Goal: Information Seeking & Learning: Compare options

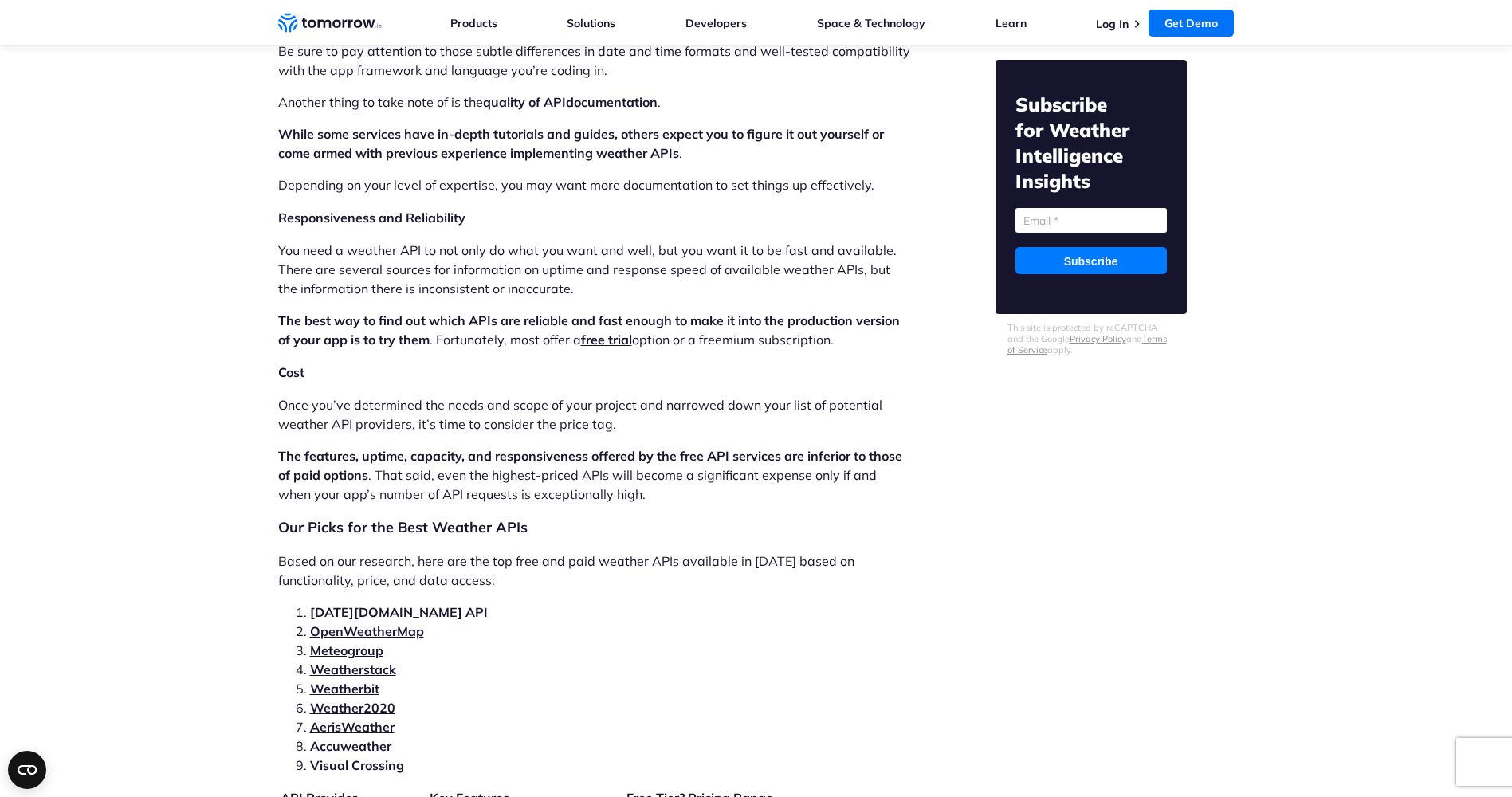
scroll to position [3189, 0]
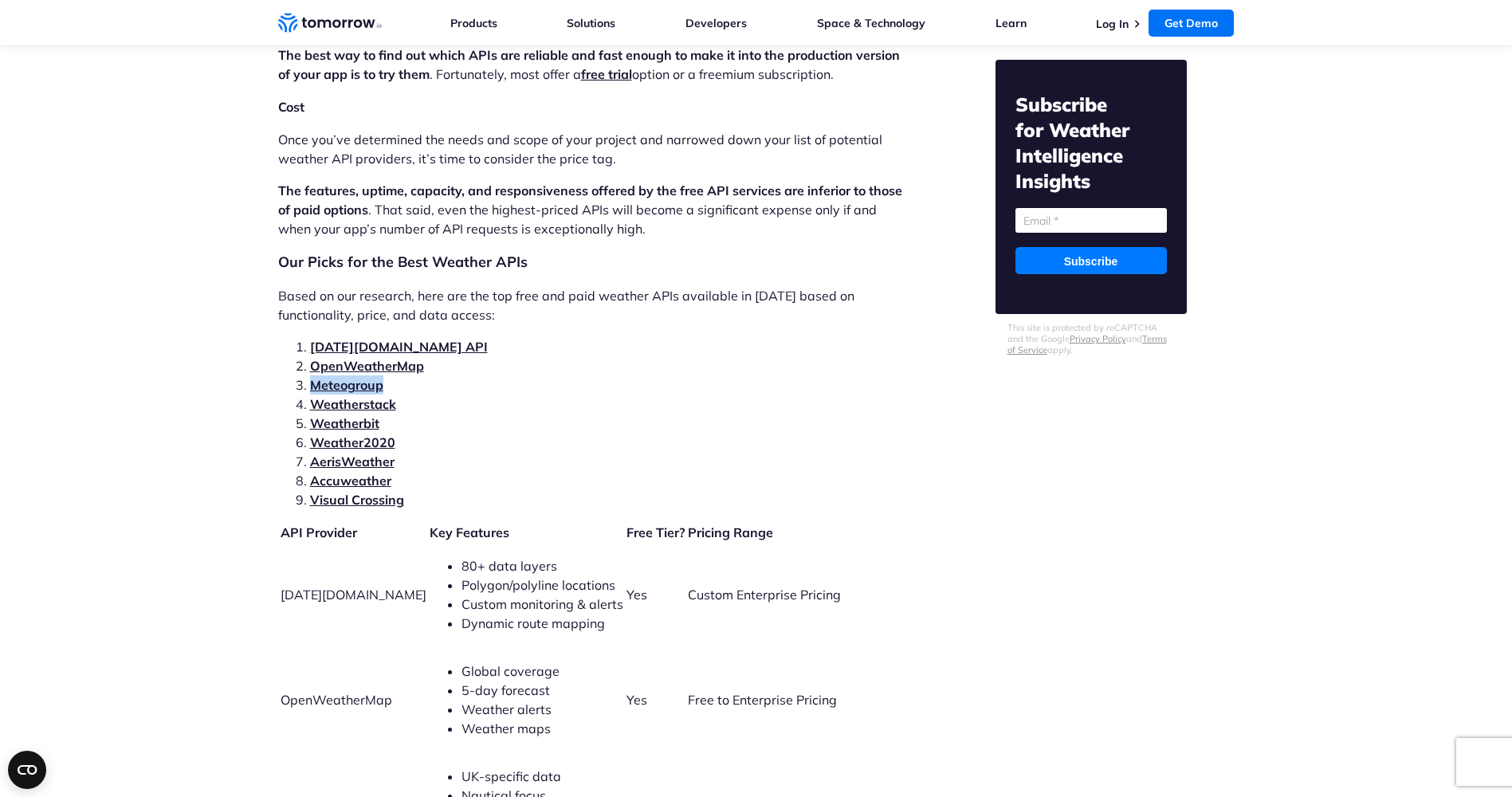
drag, startPoint x: 400, startPoint y: 370, endPoint x: 314, endPoint y: 368, distance: 86.0
click at [314, 375] on li "Meteogroup" at bounding box center [610, 384] width 601 height 19
copy link "Meteogroup"
drag, startPoint x: 422, startPoint y: 383, endPoint x: 314, endPoint y: 382, distance: 108.0
click at [314, 394] on li "Weatherstack" at bounding box center [610, 403] width 601 height 19
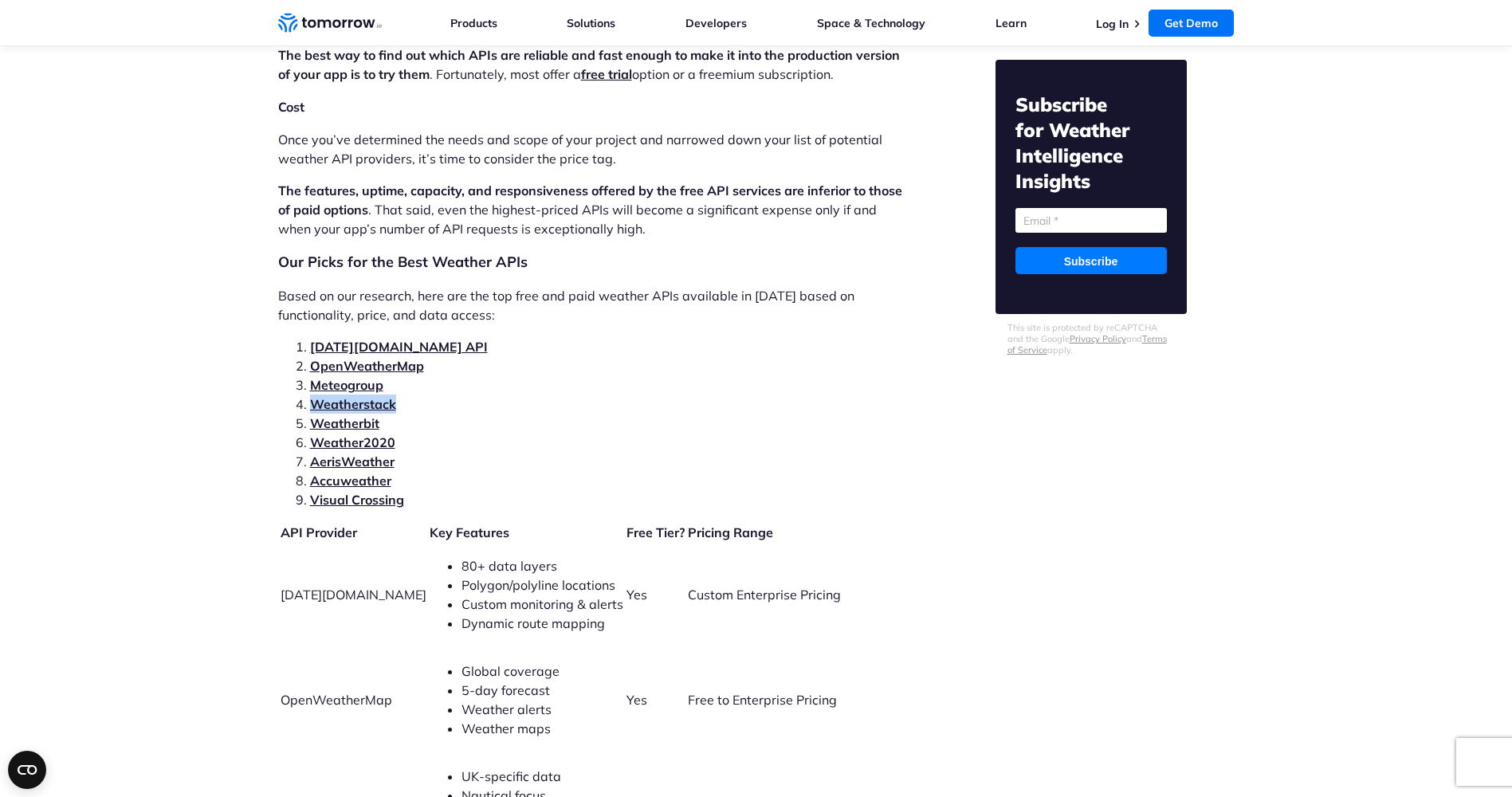
copy link "Weatherstack"
drag, startPoint x: 393, startPoint y: 406, endPoint x: 315, endPoint y: 400, distance: 78.2
click at [315, 413] on li "Weatherbit" at bounding box center [610, 423] width 601 height 19
copy link "Weatherbit"
drag, startPoint x: 412, startPoint y: 430, endPoint x: 309, endPoint y: 423, distance: 103.2
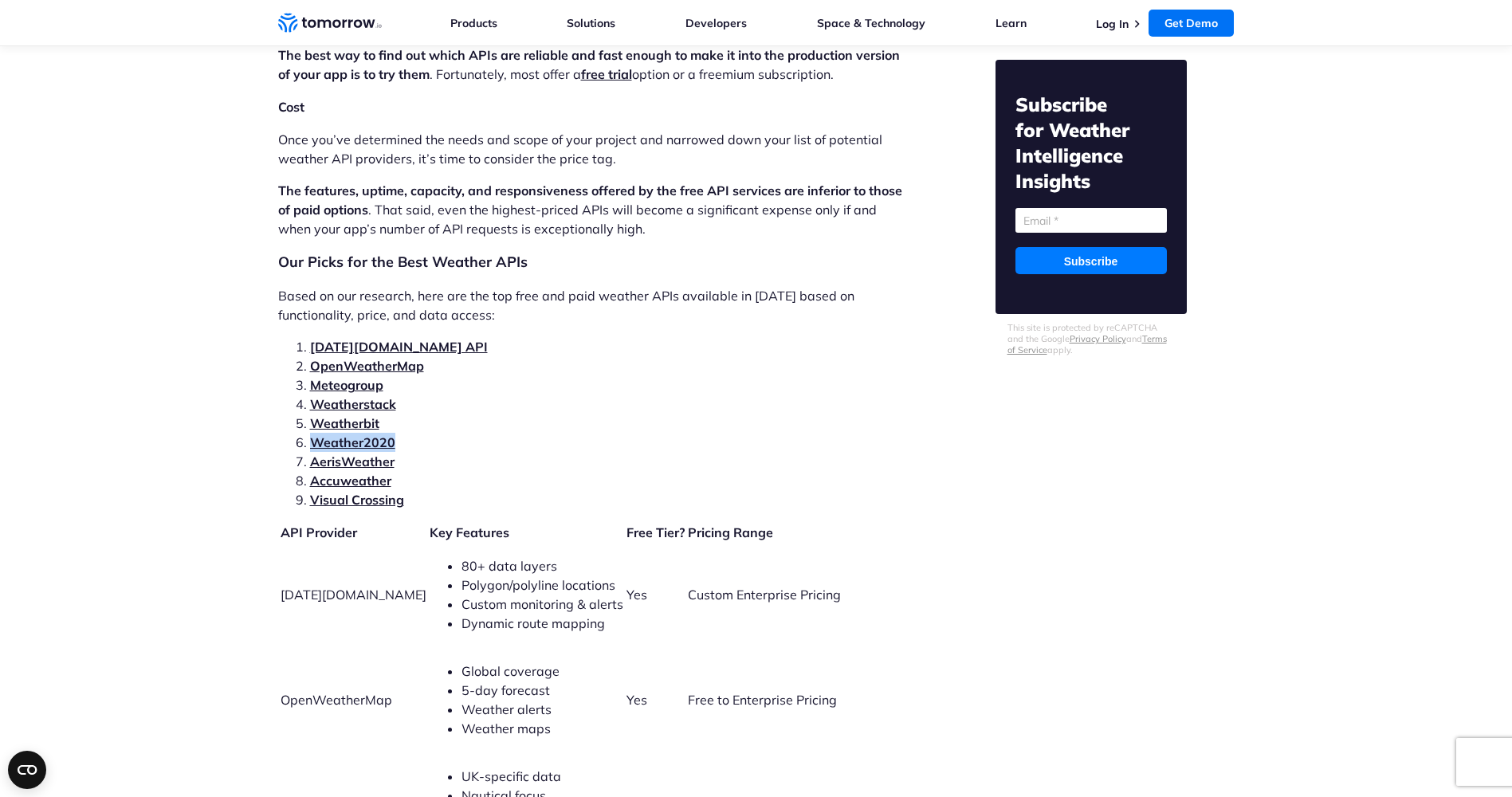
click at [310, 433] on li "Weather2020" at bounding box center [610, 442] width 601 height 19
copy link "Weather2020"
drag, startPoint x: 426, startPoint y: 452, endPoint x: 324, endPoint y: 440, distance: 102.7
click at [324, 440] on ol "Tomorrow.io API OpenWeatherMap Meteogroup Weatherstack Weatherbit Weather2020 A…" at bounding box center [595, 423] width 633 height 172
click at [414, 452] on li "AerisWeather" at bounding box center [610, 462] width 601 height 19
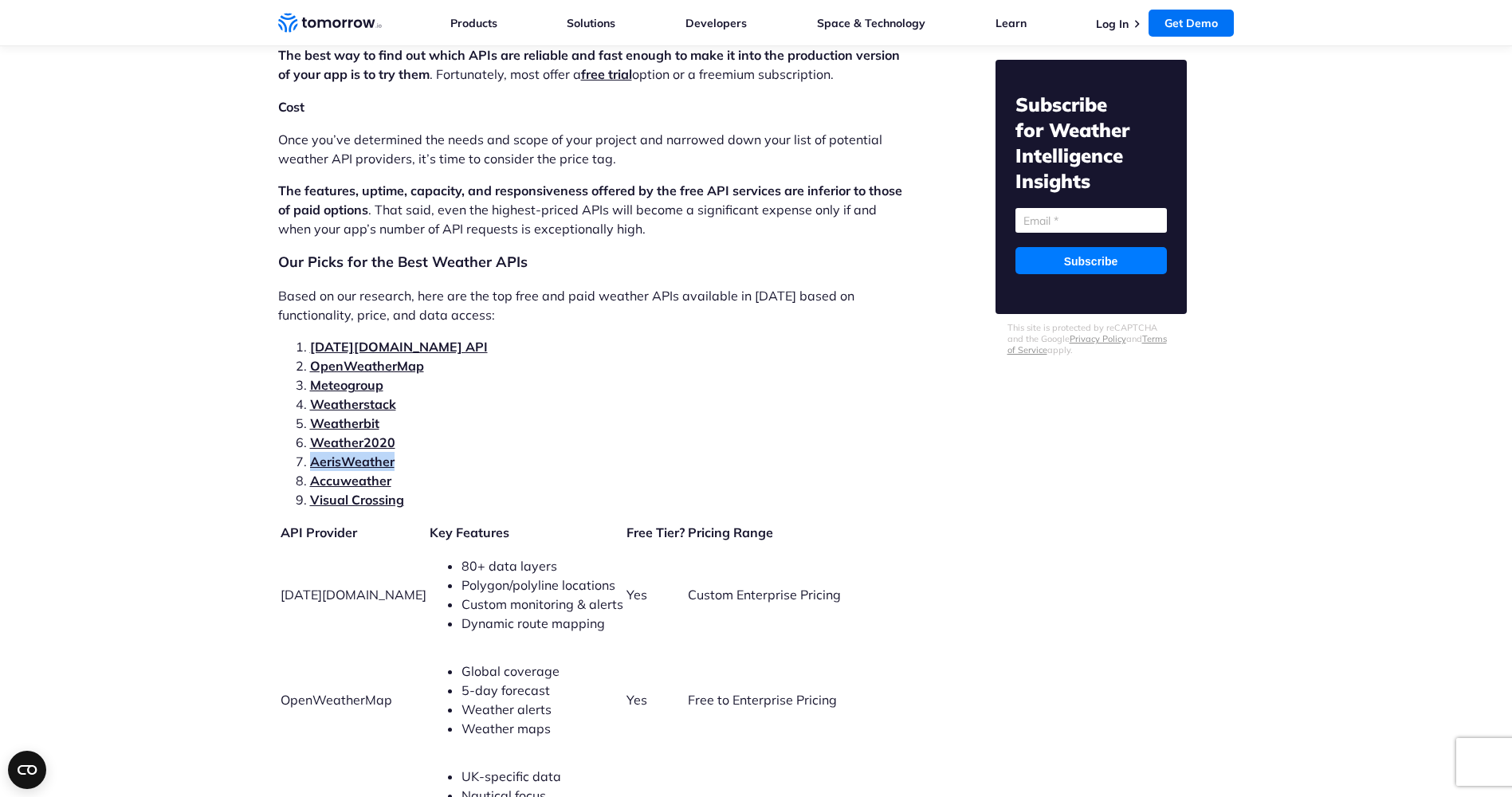
drag, startPoint x: 397, startPoint y: 443, endPoint x: 306, endPoint y: 447, distance: 91.1
click at [310, 452] on li "AerisWeather" at bounding box center [610, 462] width 601 height 19
drag, startPoint x: 400, startPoint y: 466, endPoint x: 308, endPoint y: 464, distance: 92.0
click at [310, 471] on li "Accuweather" at bounding box center [610, 481] width 601 height 19
copy link "Accuweather"
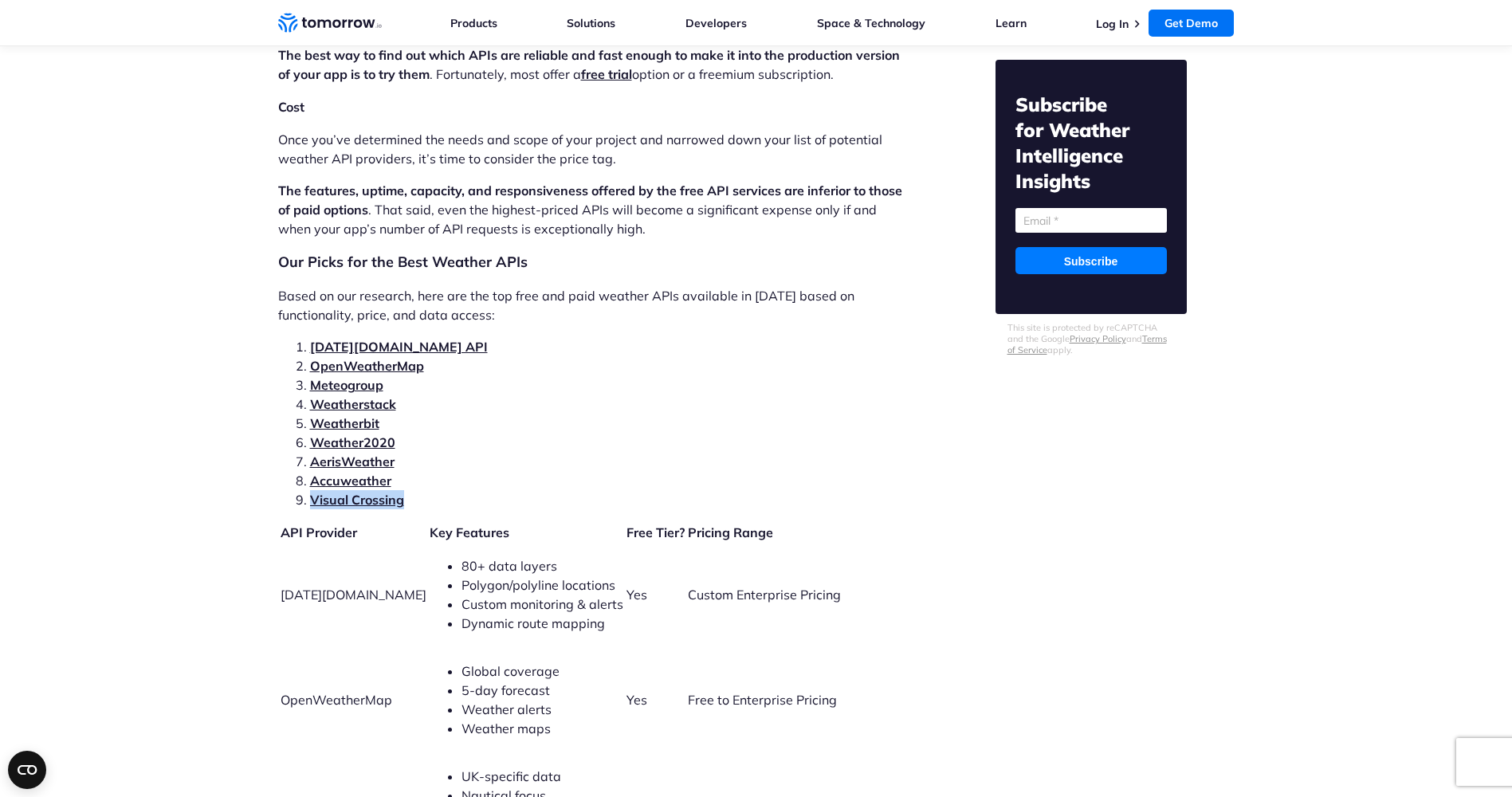
drag, startPoint x: 440, startPoint y: 491, endPoint x: 312, endPoint y: 479, distance: 128.6
copy ol "Visual Crossing"
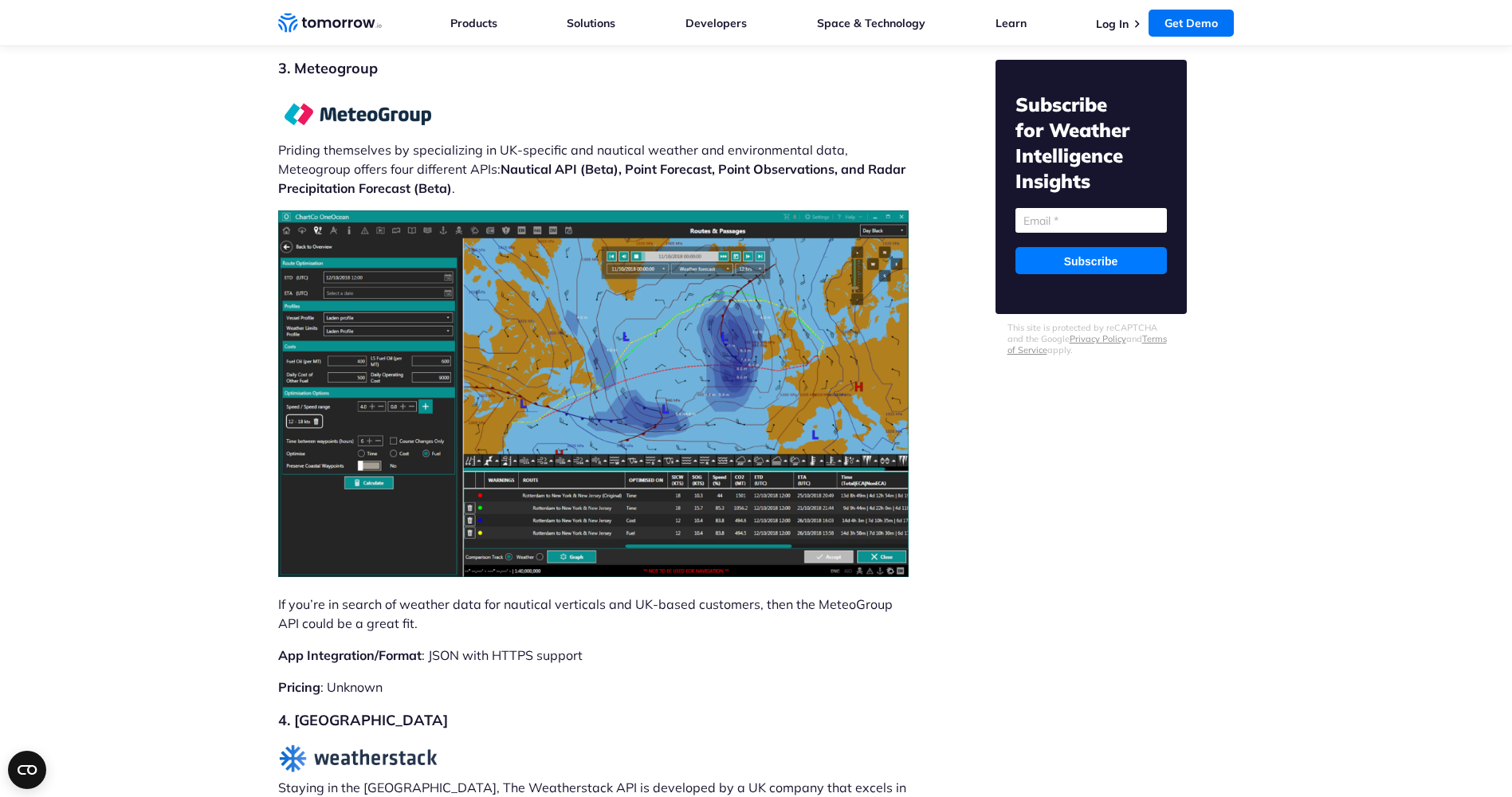
click at [405, 92] on img at bounding box center [358, 113] width 160 height 43
click at [400, 92] on img at bounding box center [358, 113] width 160 height 43
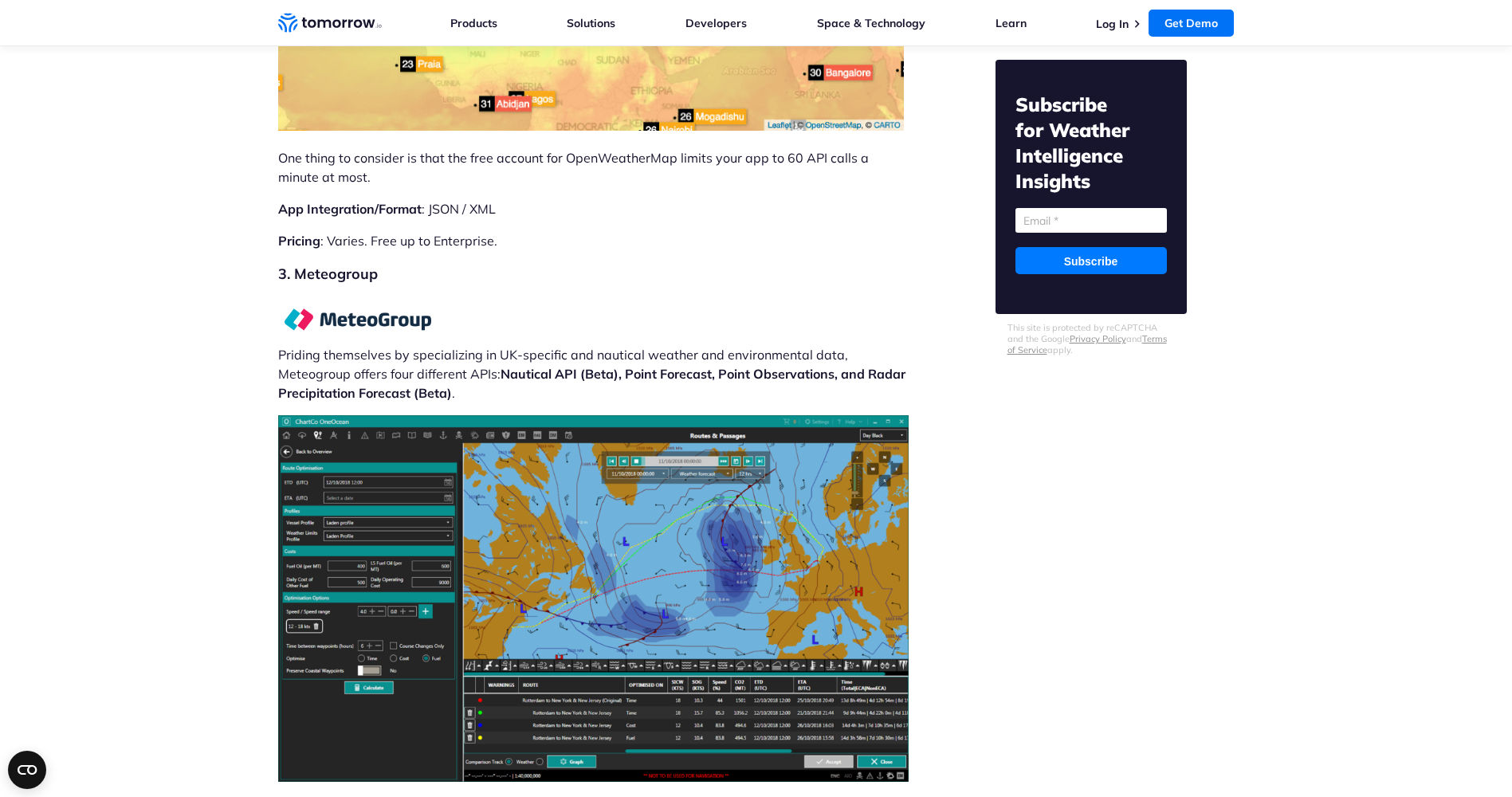
scroll to position [6811, 0]
